Goal: Information Seeking & Learning: Learn about a topic

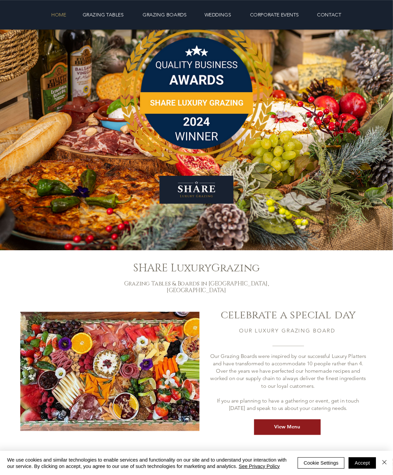
scroll to position [15, 0]
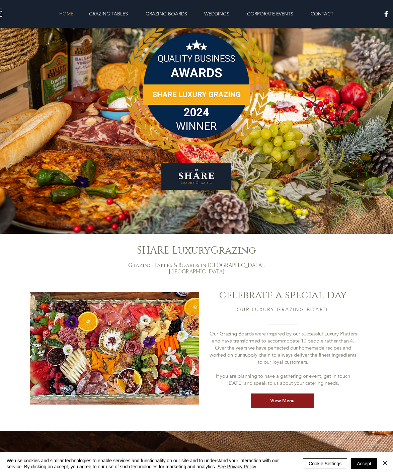
click at [110, 14] on p "GRAZING TABLES" at bounding box center [109, 13] width 46 height 13
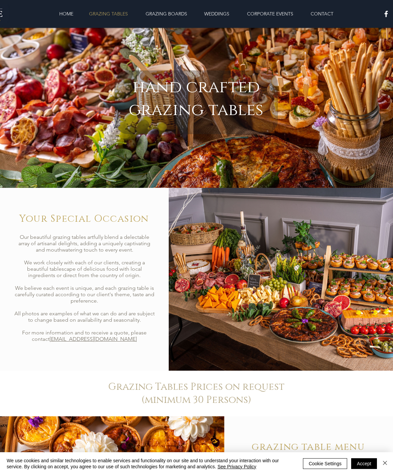
scroll to position [4, 0]
click at [173, 16] on p "GRAZING BOARDS" at bounding box center [166, 13] width 48 height 13
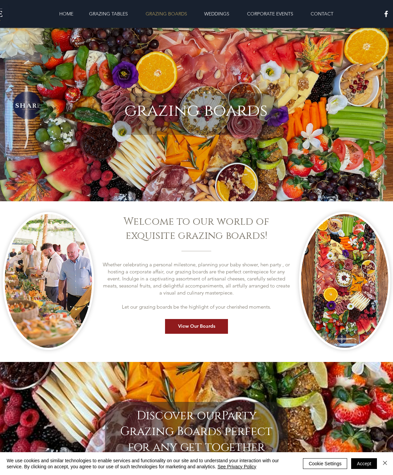
click at [214, 328] on link "View Our Boards" at bounding box center [196, 326] width 63 height 15
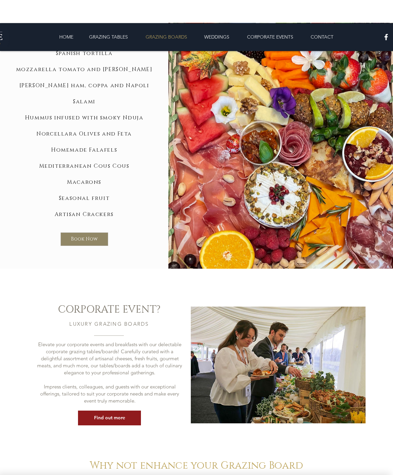
scroll to position [612, 0]
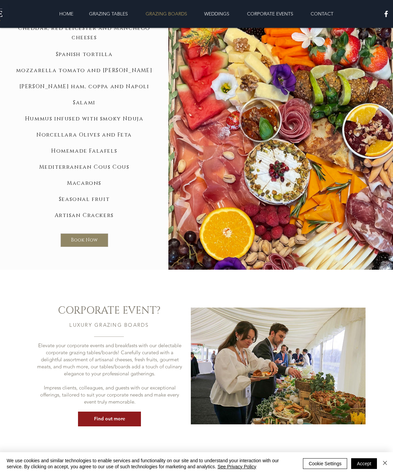
click at [124, 411] on link "Find out more" at bounding box center [109, 418] width 63 height 15
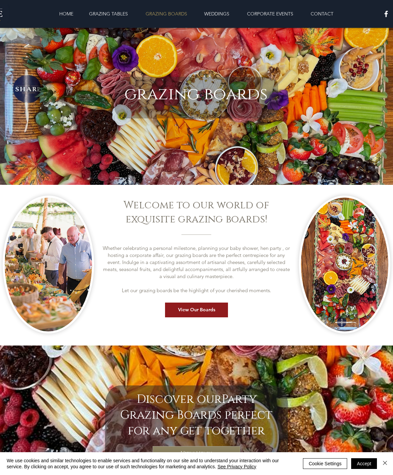
scroll to position [612, 0]
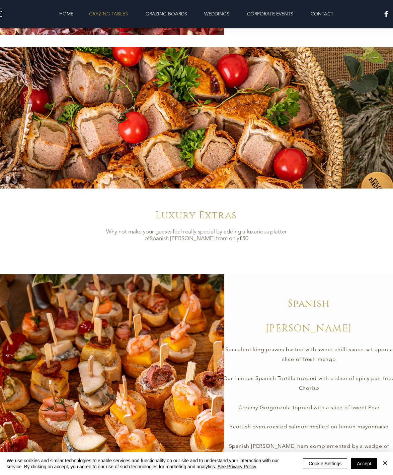
scroll to position [4, 0]
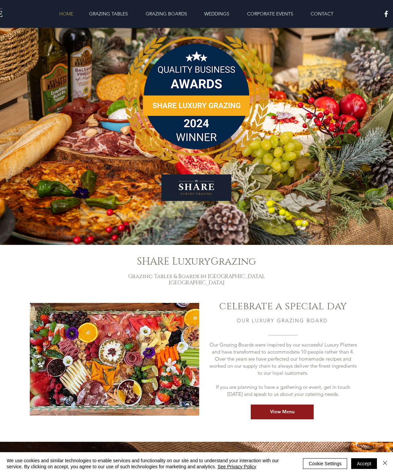
scroll to position [15, 0]
